Goal: Information Seeking & Learning: Learn about a topic

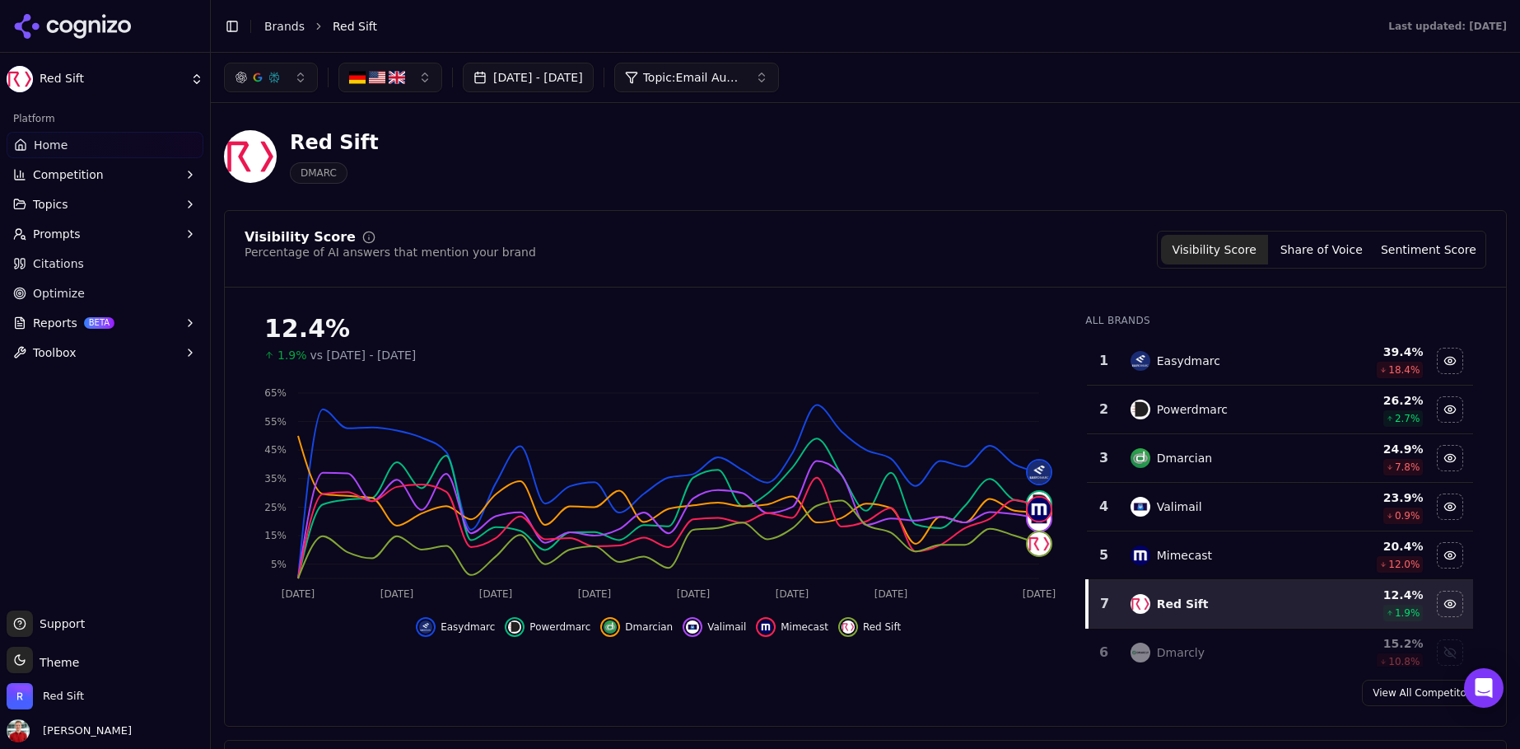
click at [91, 257] on link "Citations" at bounding box center [105, 263] width 197 height 26
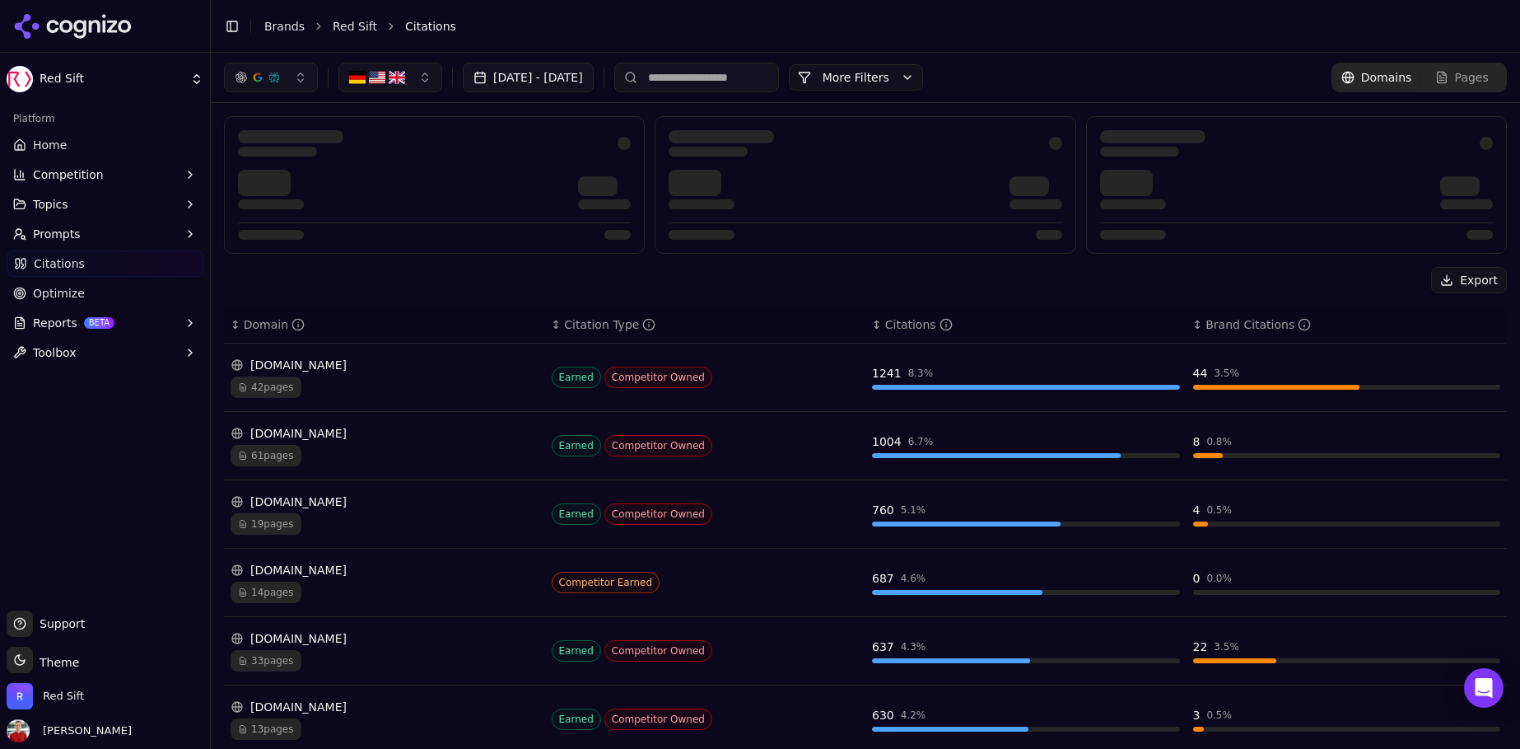
click at [734, 77] on input at bounding box center [696, 78] width 165 height 30
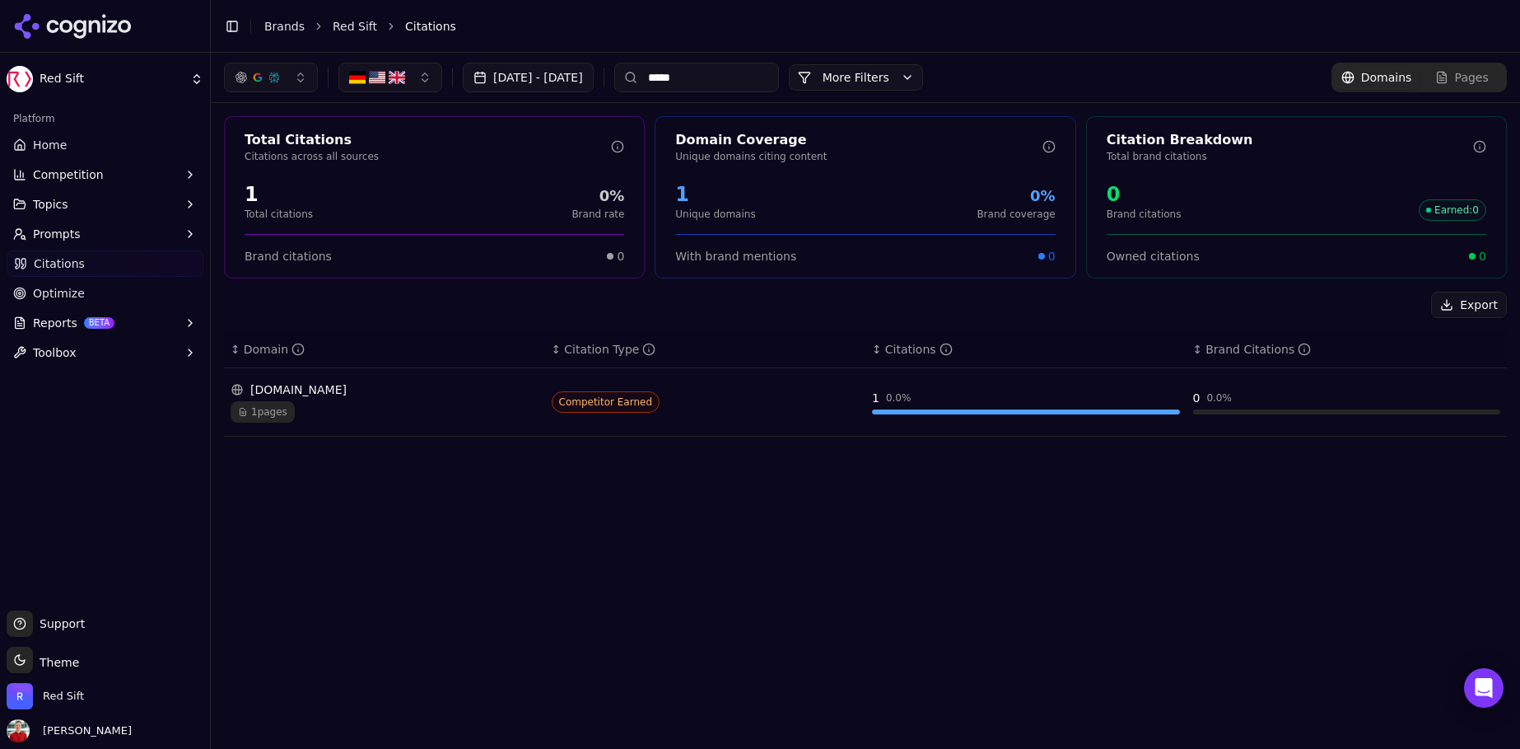
type input "******"
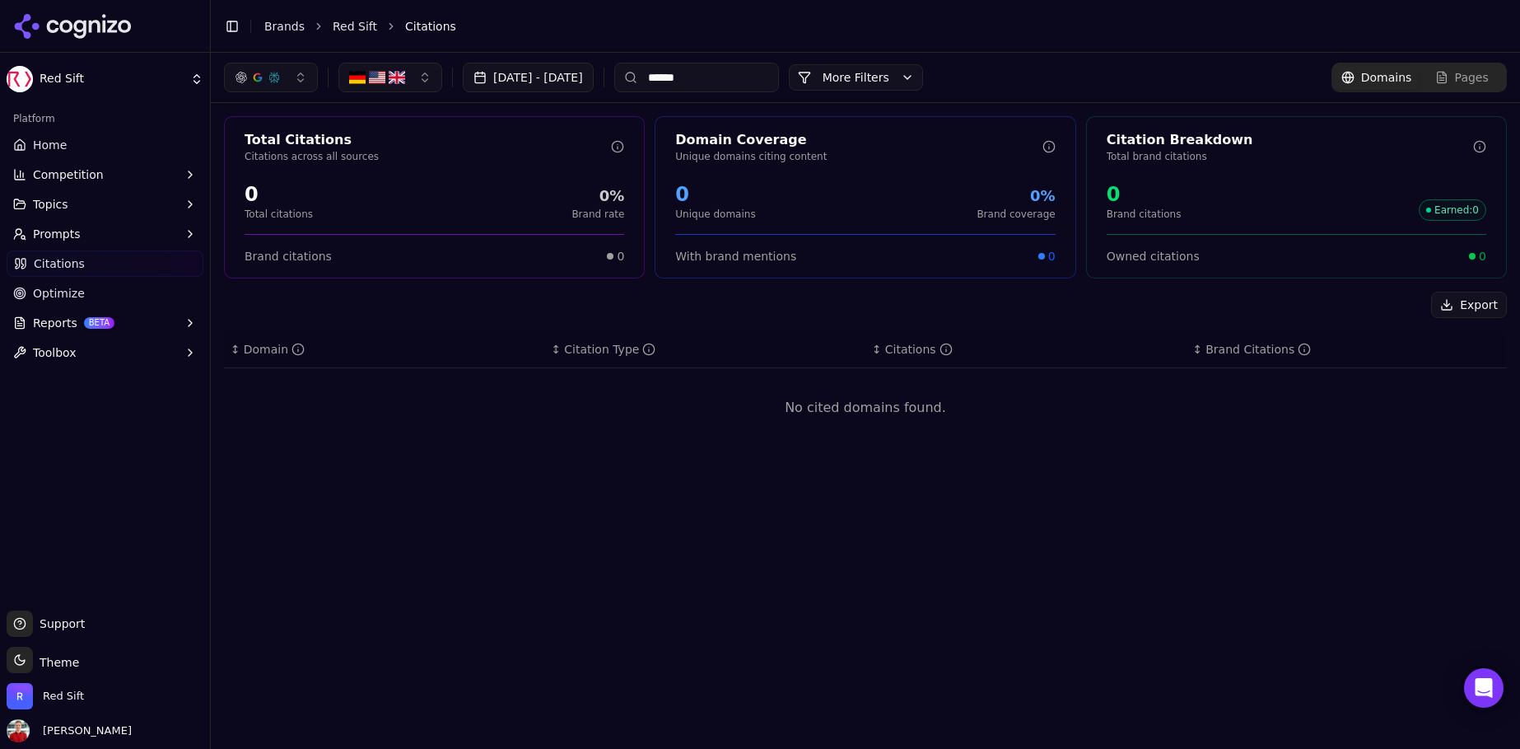
click at [779, 82] on input "******" at bounding box center [696, 78] width 165 height 30
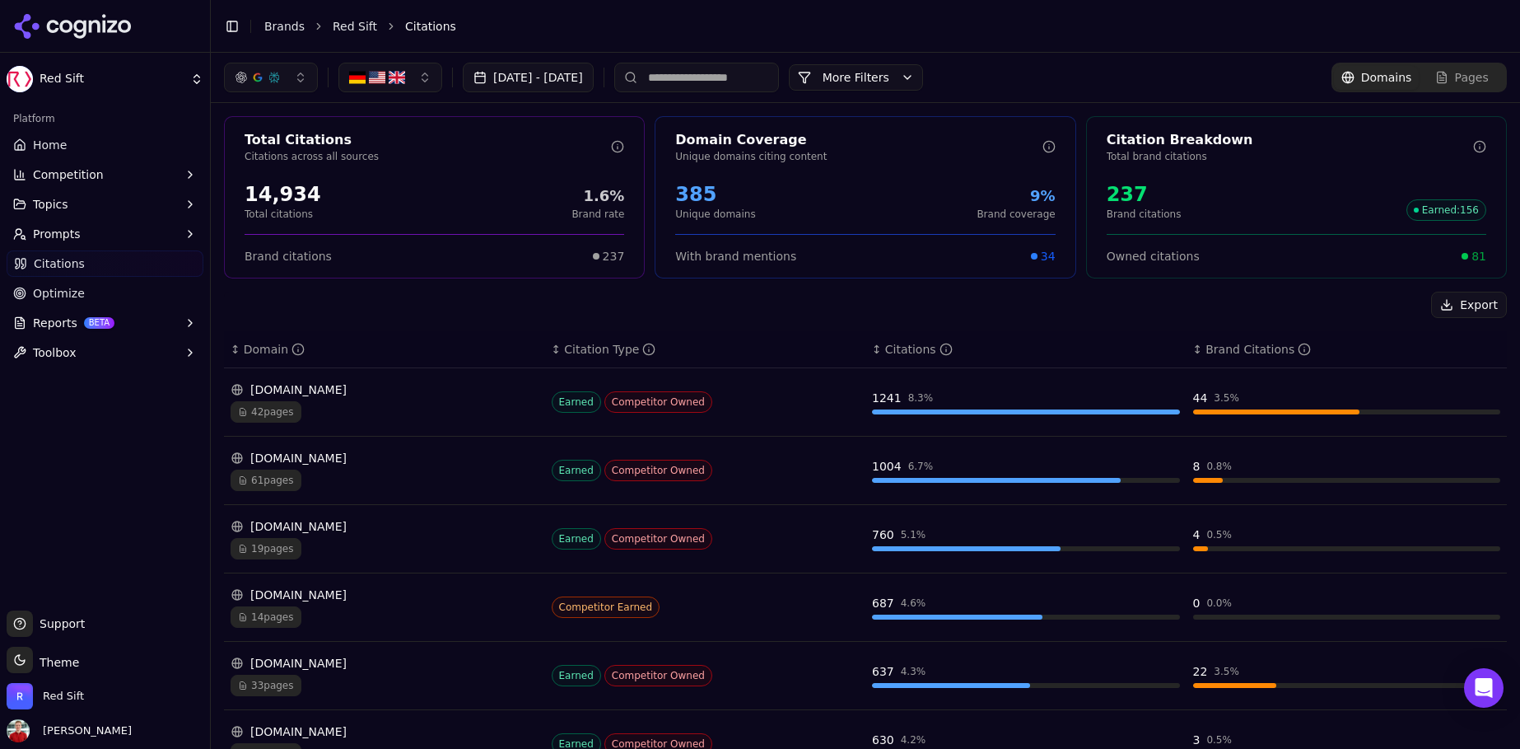
click at [908, 82] on button "More Filters" at bounding box center [856, 77] width 134 height 26
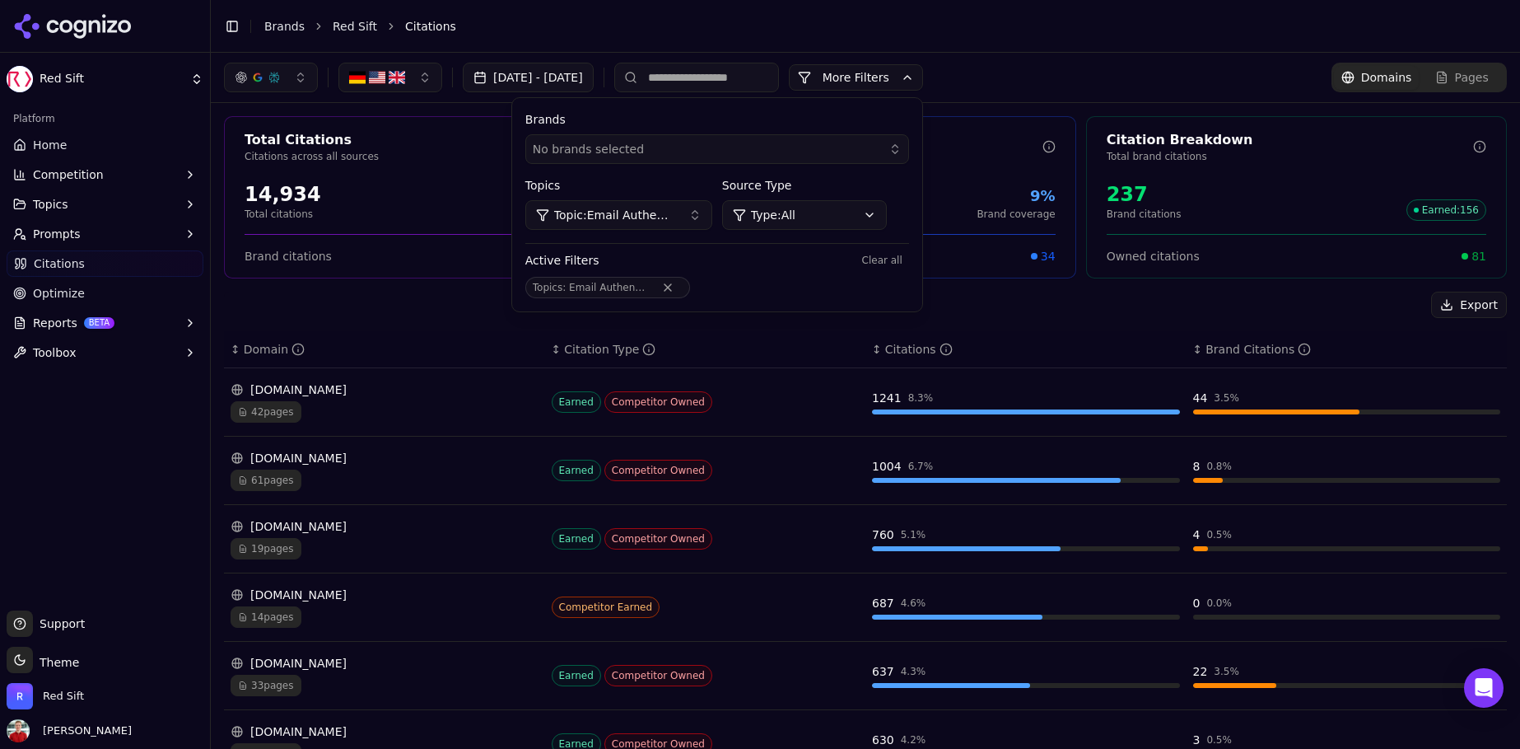
click at [712, 208] on button "Topic: Email Authentication - Troubleshooting" at bounding box center [618, 215] width 187 height 30
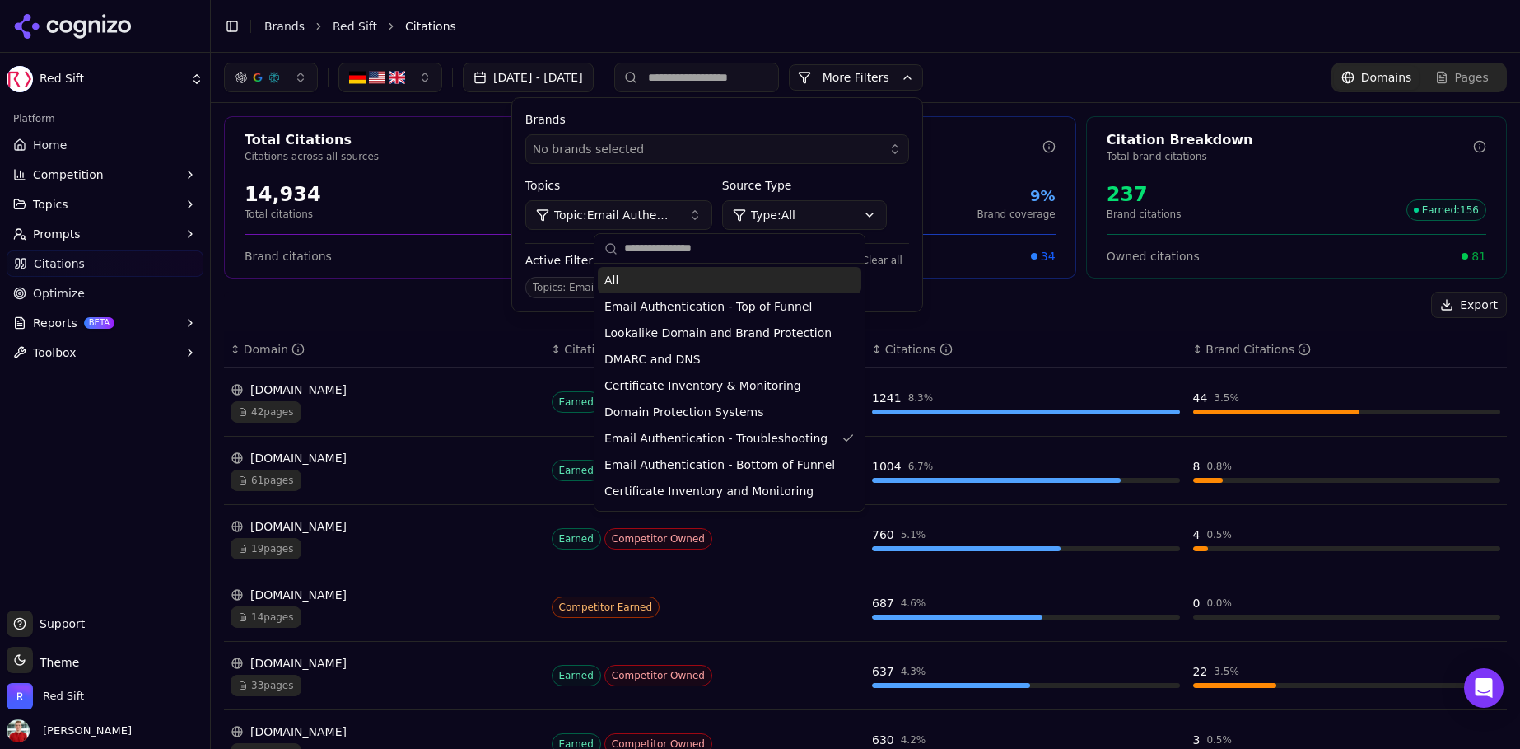
click at [649, 280] on div "All" at bounding box center [730, 280] width 264 height 26
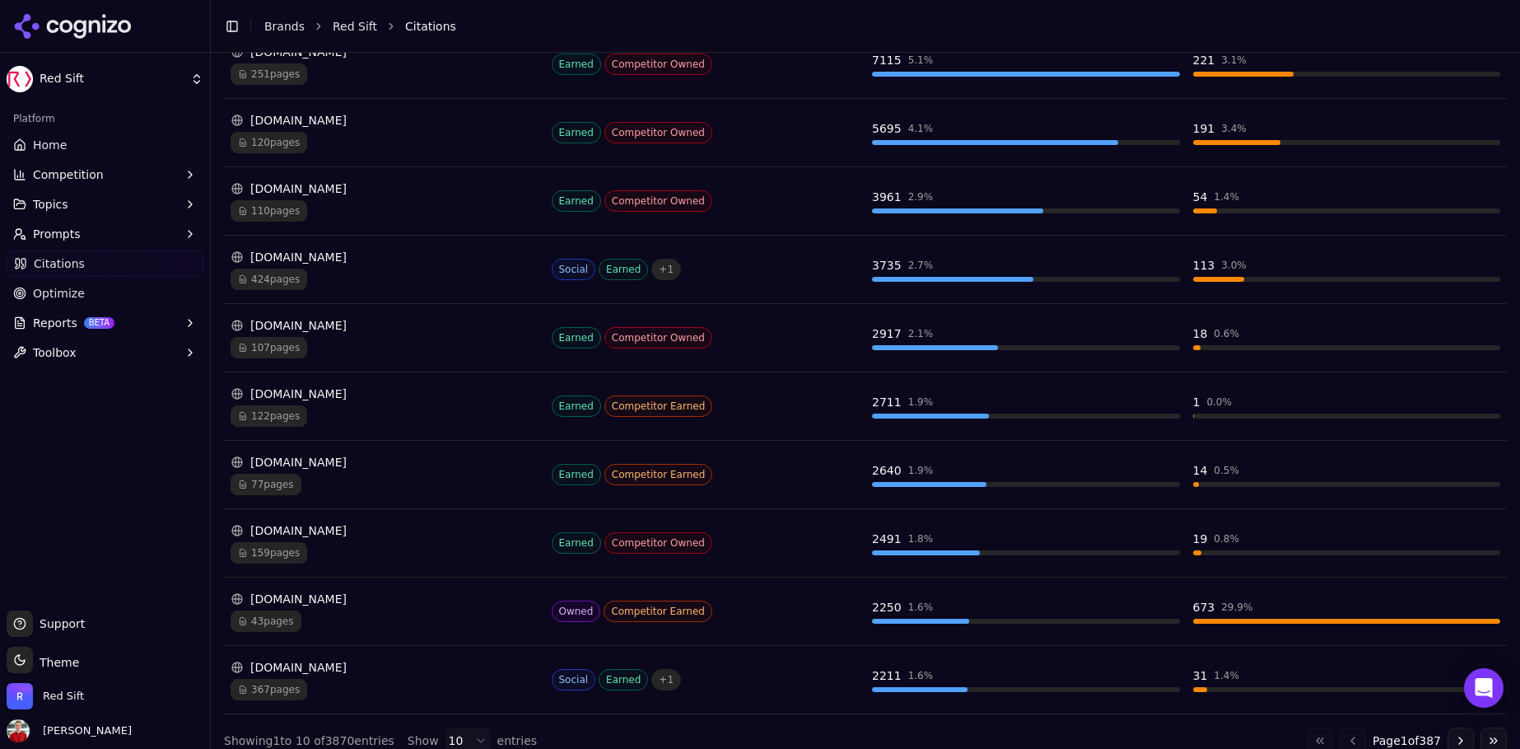
scroll to position [341, 0]
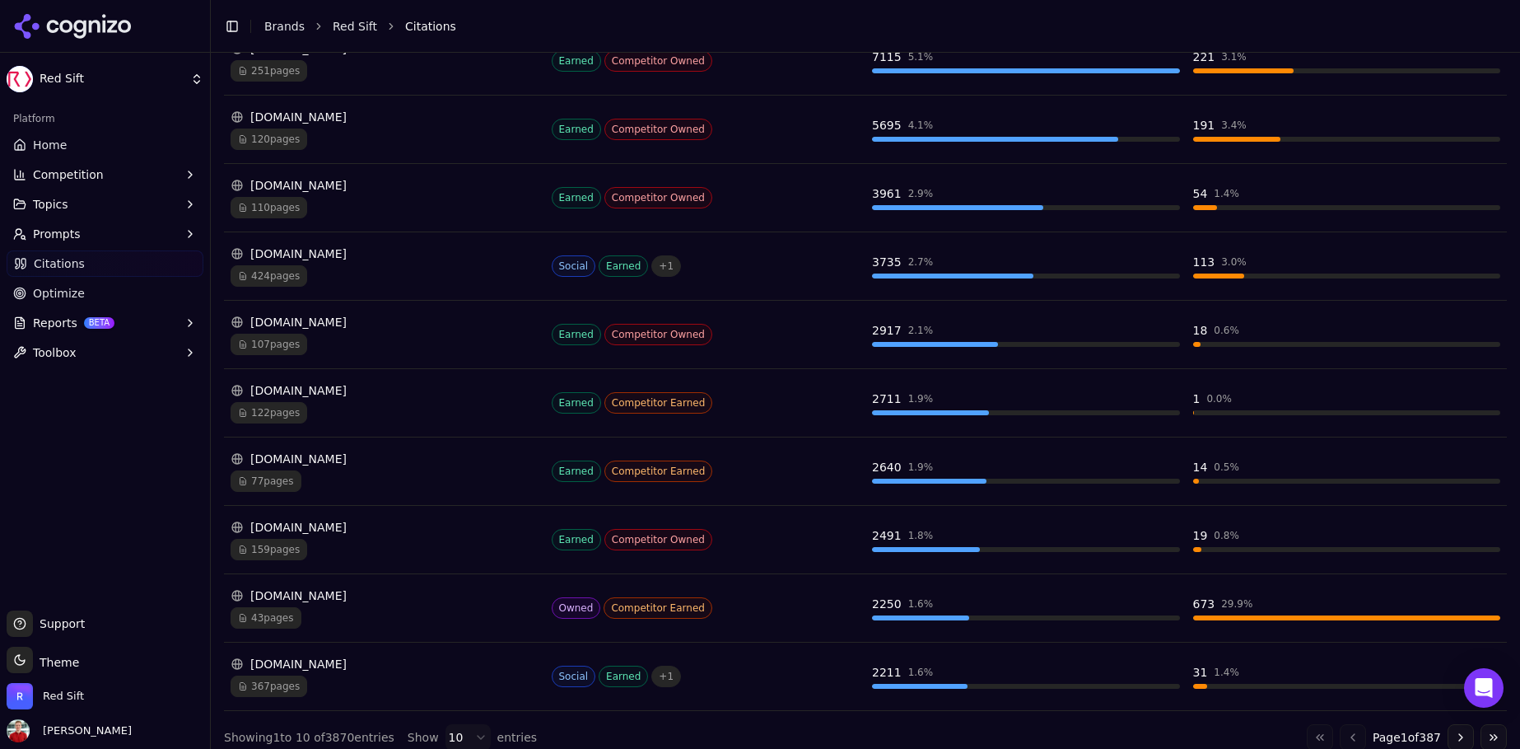
click at [286, 616] on span "43 pages" at bounding box center [266, 617] width 71 height 21
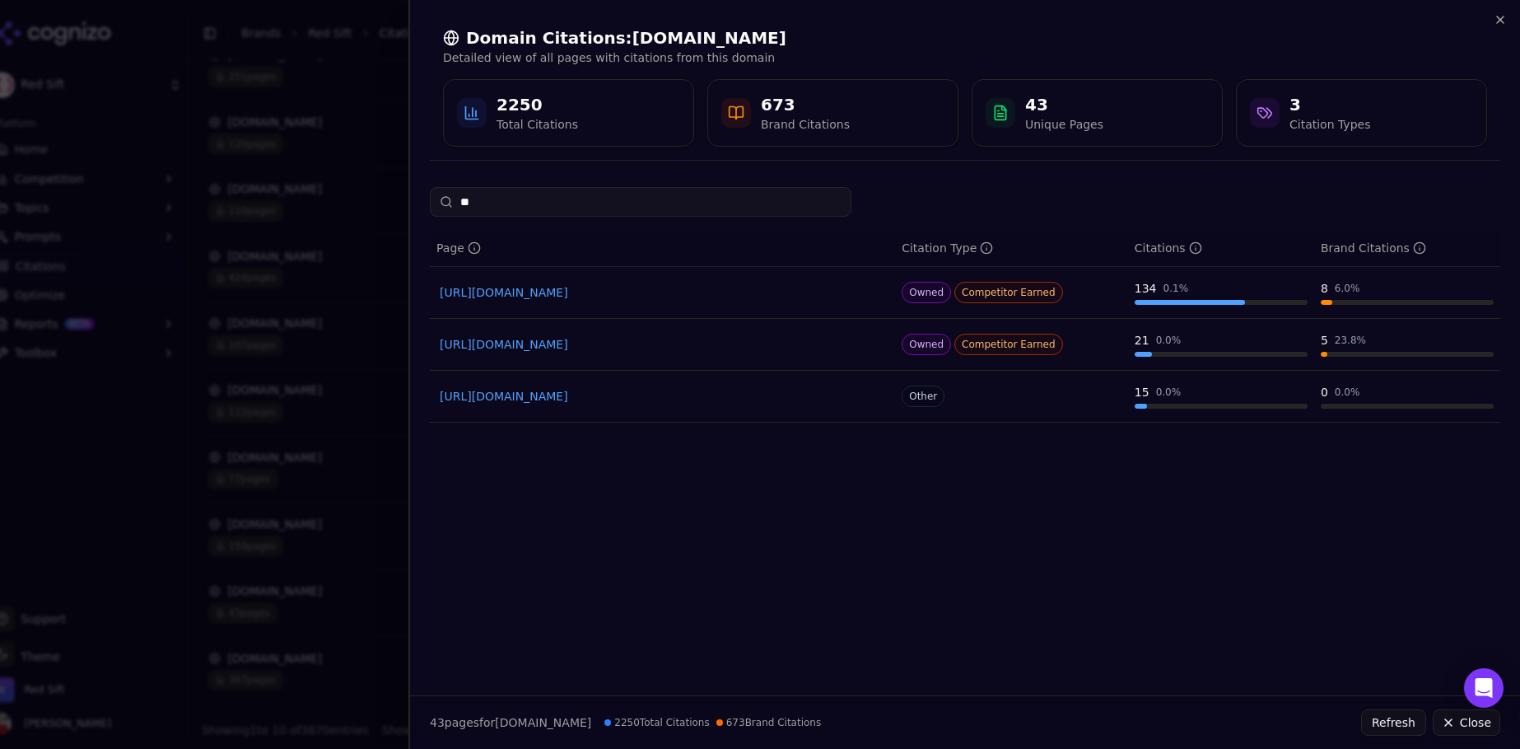
type input "*"
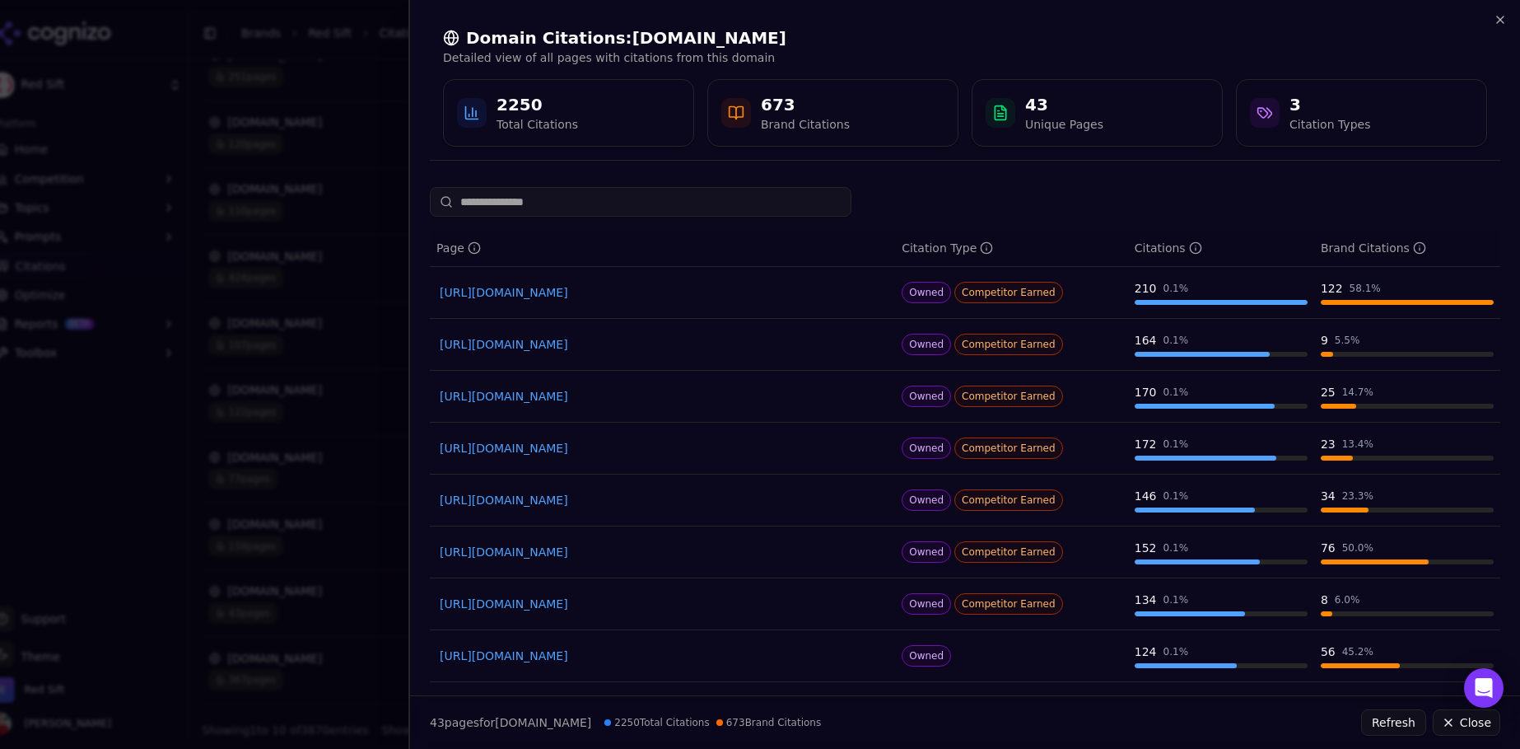
click at [367, 110] on div at bounding box center [760, 374] width 1520 height 749
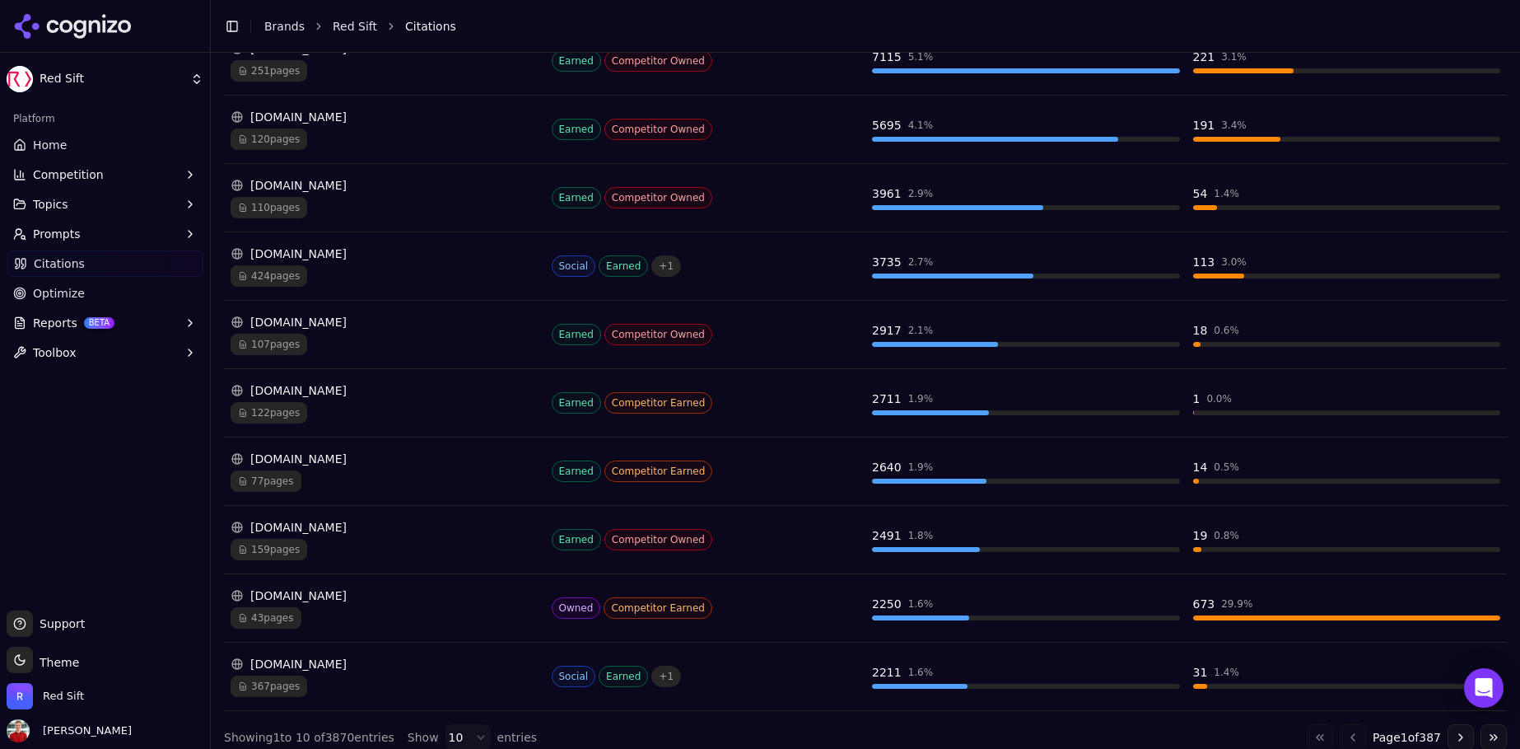
scroll to position [0, 0]
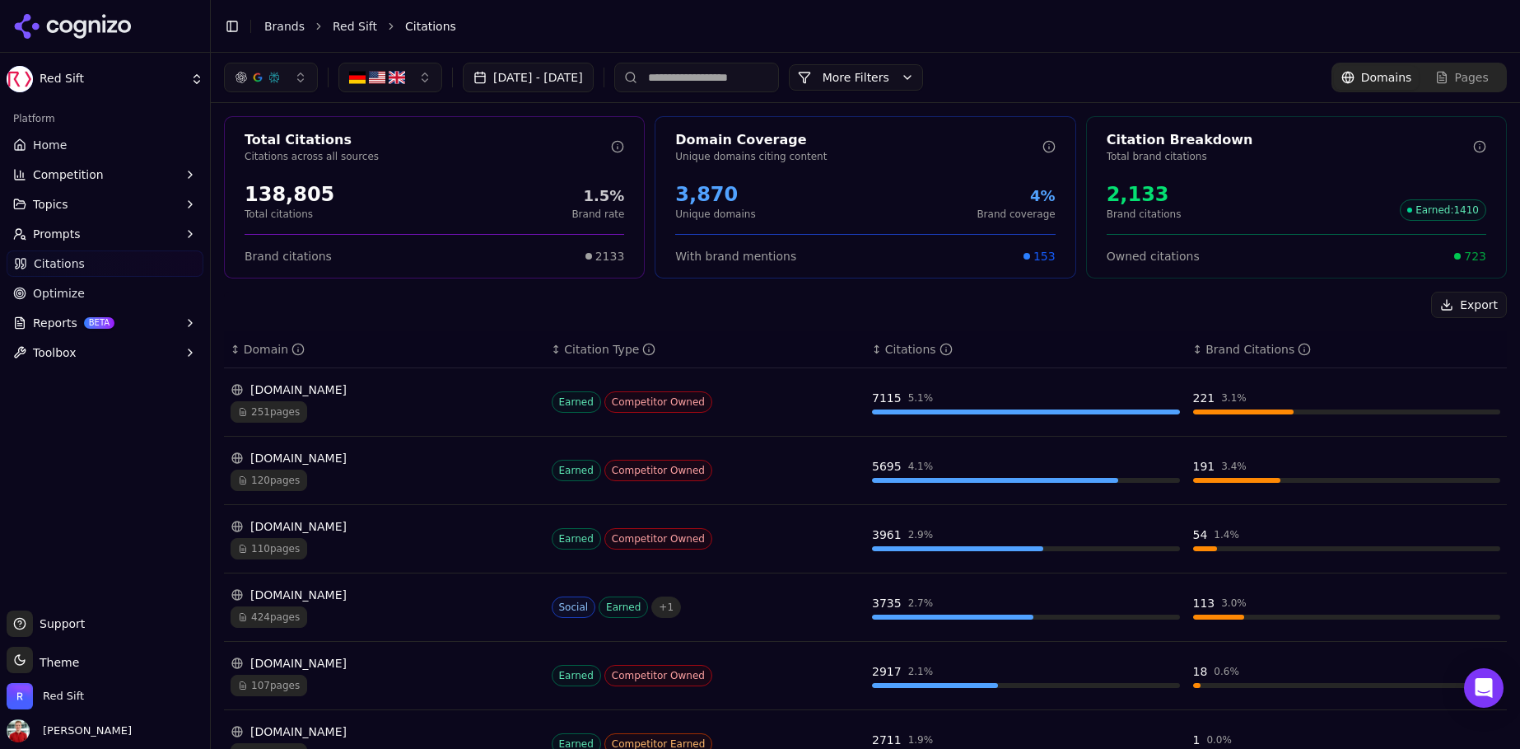
click at [779, 77] on input at bounding box center [696, 78] width 165 height 30
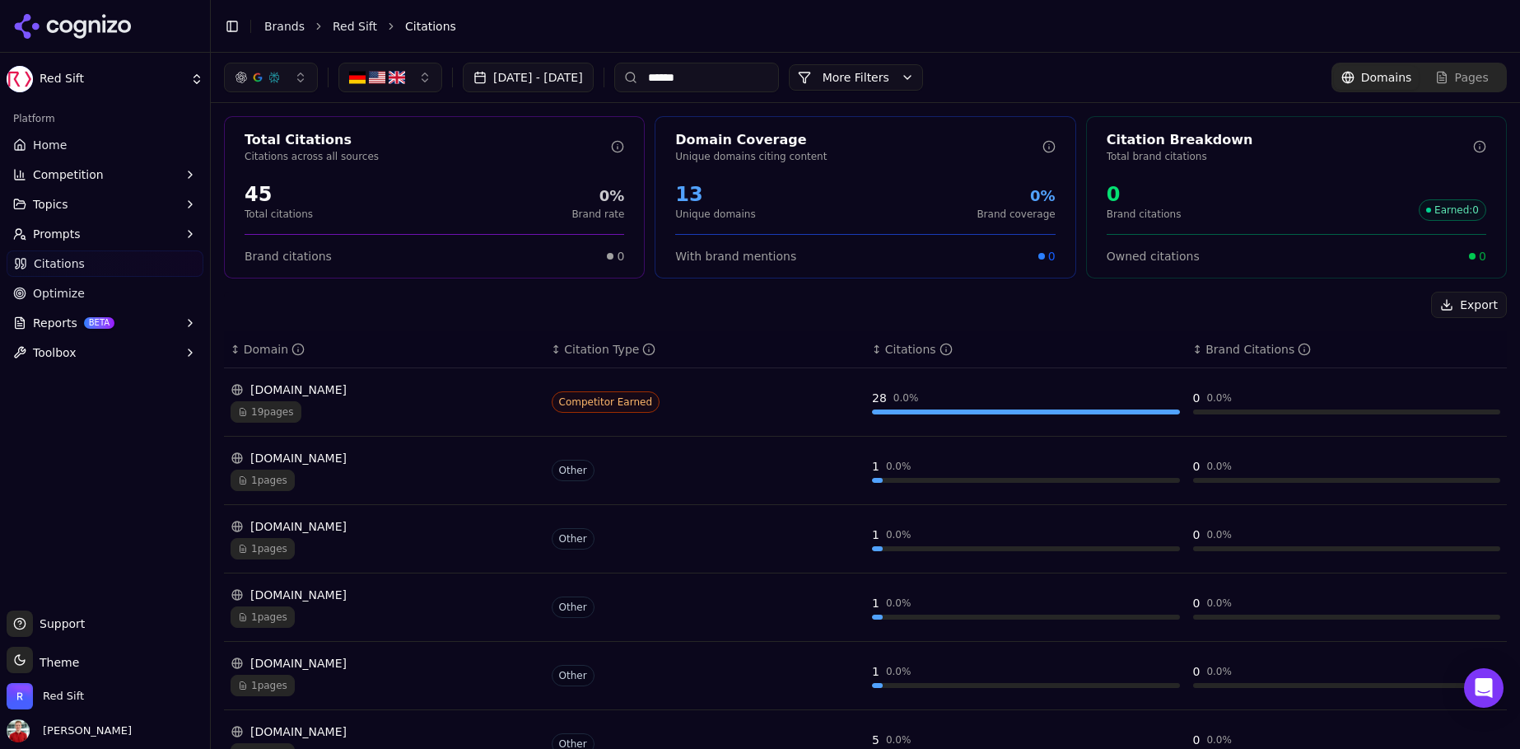
type input "******"
click at [267, 412] on span "19 pages" at bounding box center [266, 411] width 71 height 21
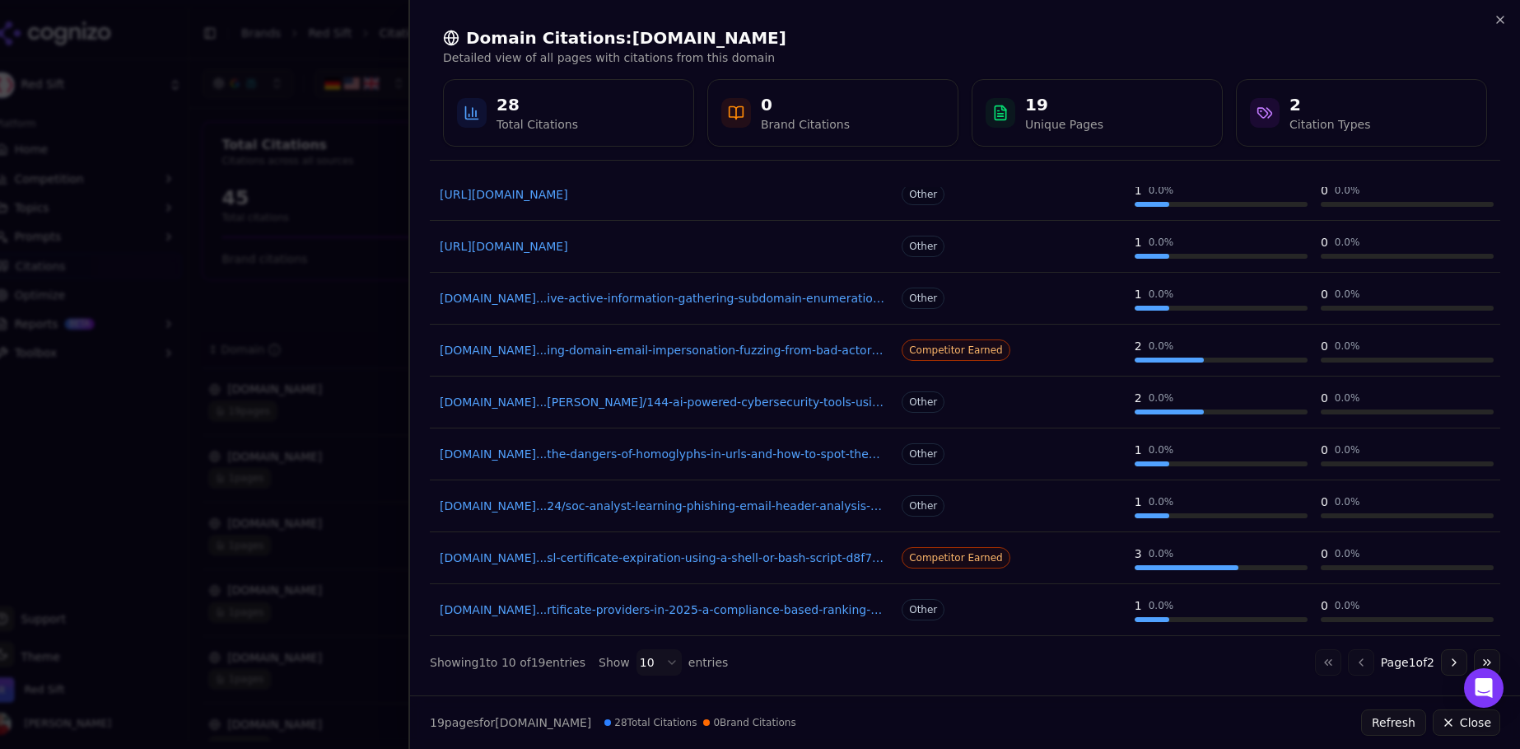
scroll to position [156, 0]
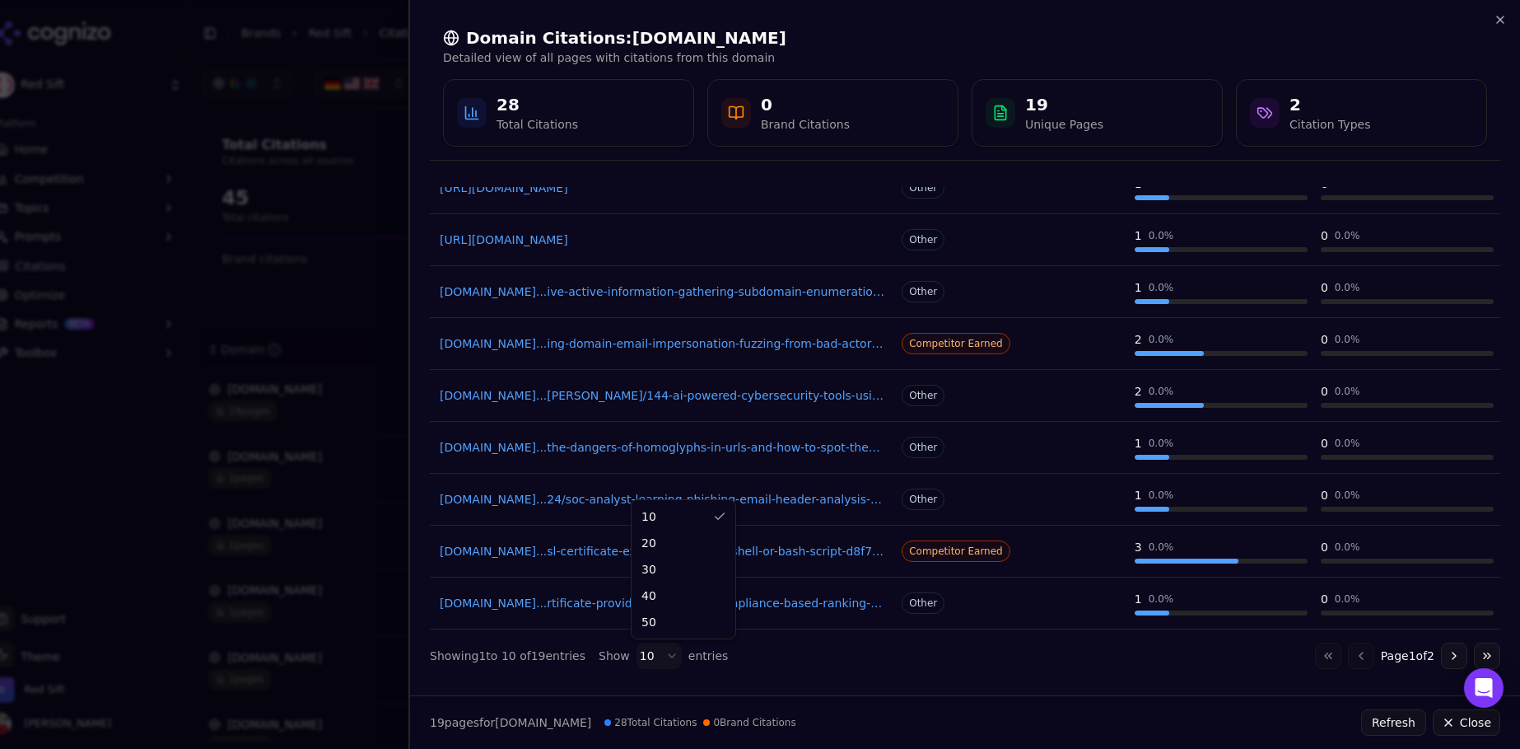
click at [675, 648] on body "Red Sift Platform Home Competition Topics Prompts Citations Optimize Reports BE…" at bounding box center [760, 374] width 1520 height 749
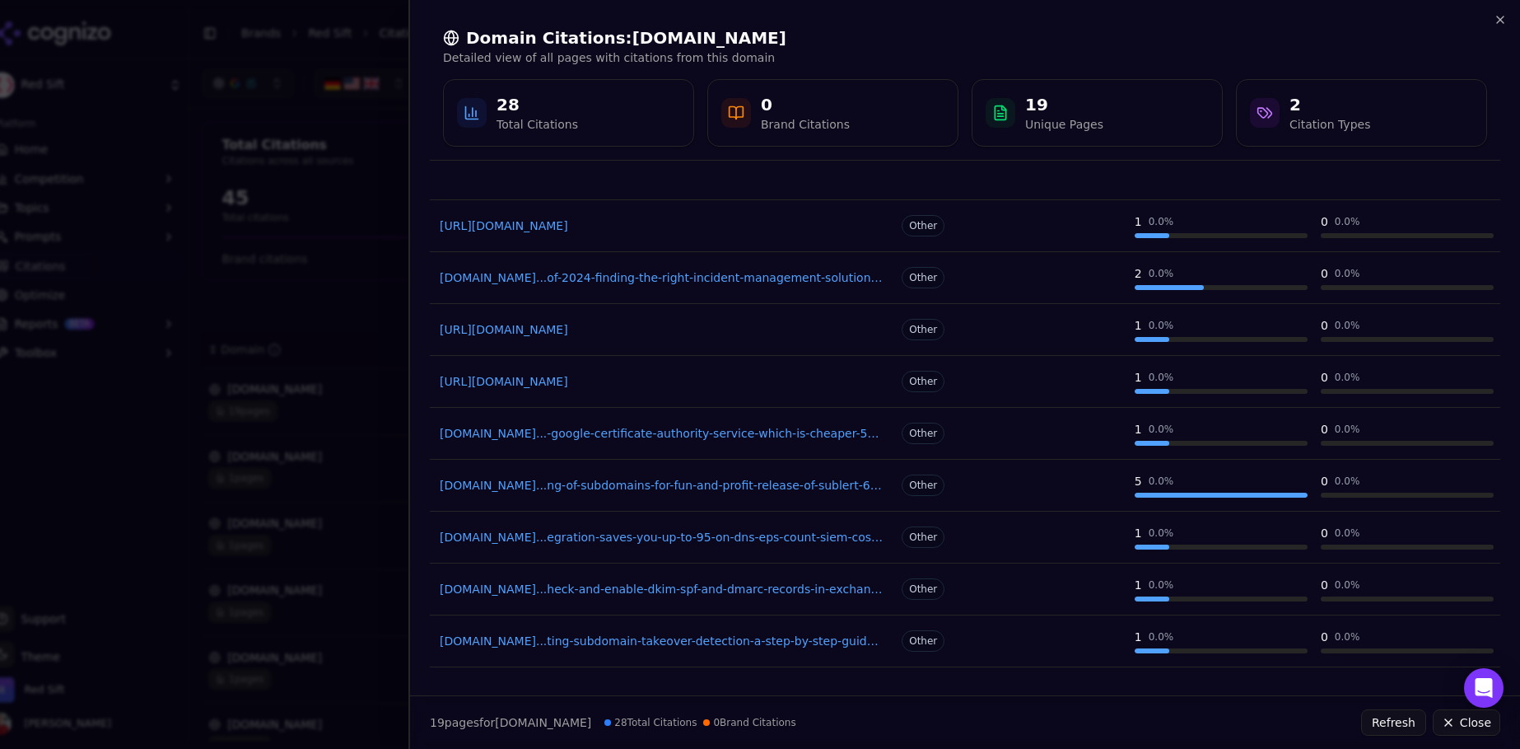
scroll to position [597, 0]
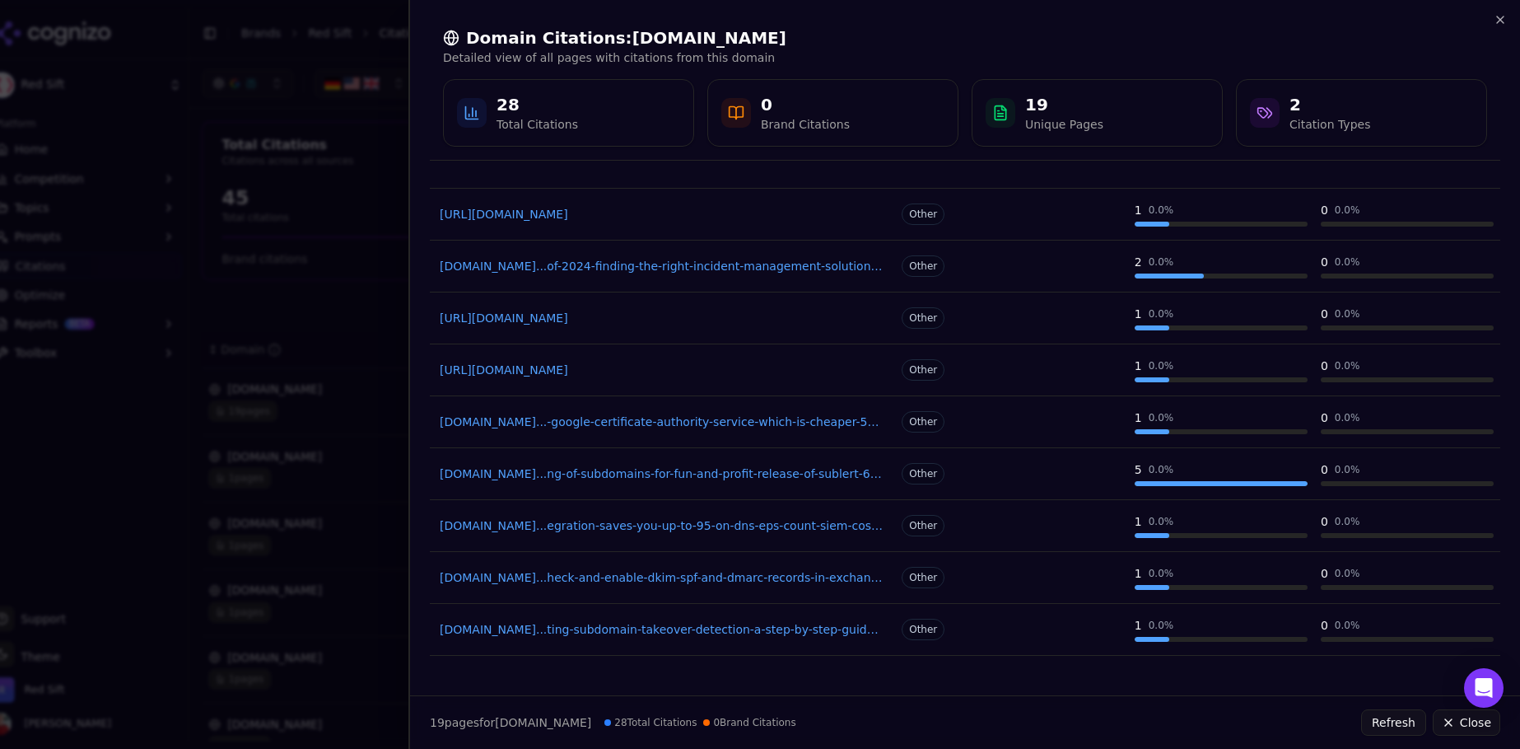
click at [625, 623] on link "medium.com...ting-subdomain-takeover-detection-a-step-by-step-guide-30d692f70752" at bounding box center [663, 629] width 446 height 16
